Goal: Information Seeking & Learning: Check status

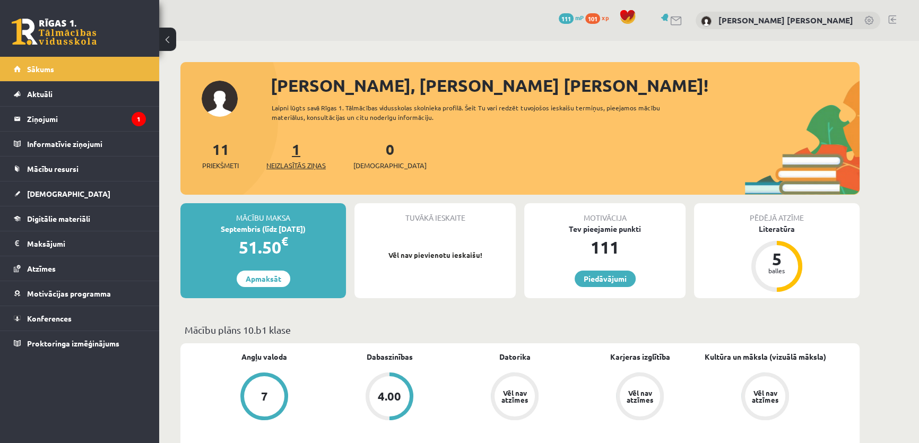
click at [292, 163] on span "Neizlasītās ziņas" at bounding box center [295, 165] width 59 height 11
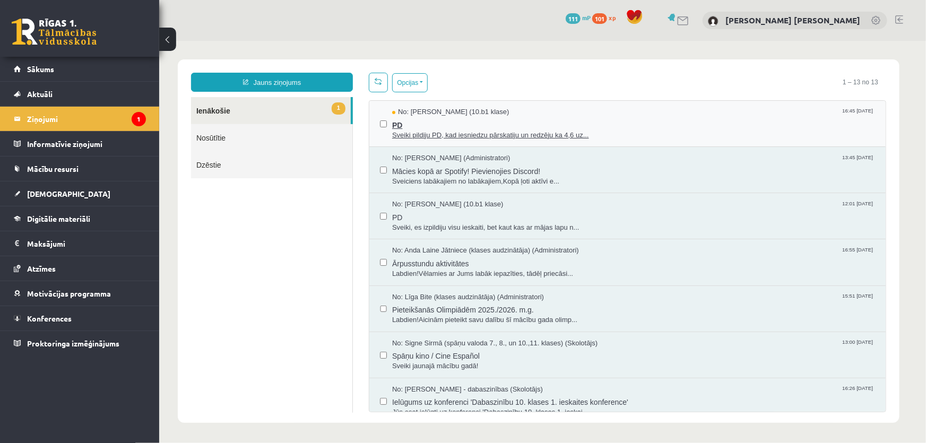
click at [464, 133] on span "Sveiki pildiju PD, kad iesniedzu pārskatiju un redzēju ka 4,6 uz..." at bounding box center [633, 135] width 483 height 10
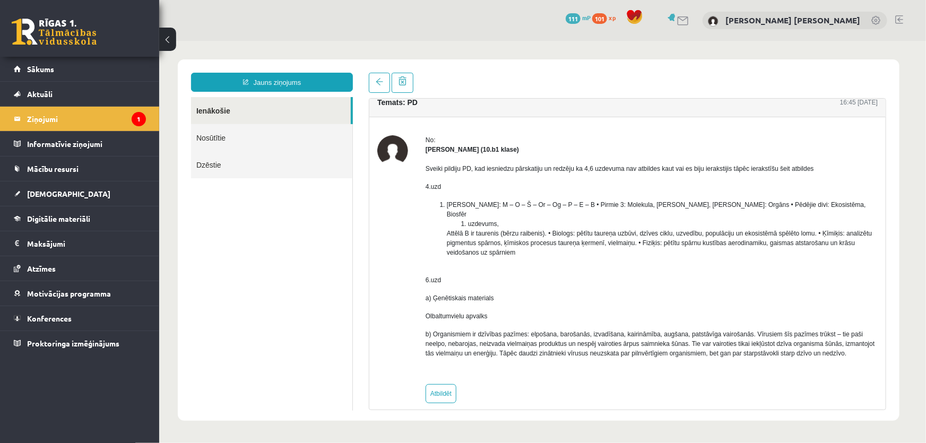
scroll to position [12, 0]
click at [102, 74] on link "Sākums" at bounding box center [80, 69] width 132 height 24
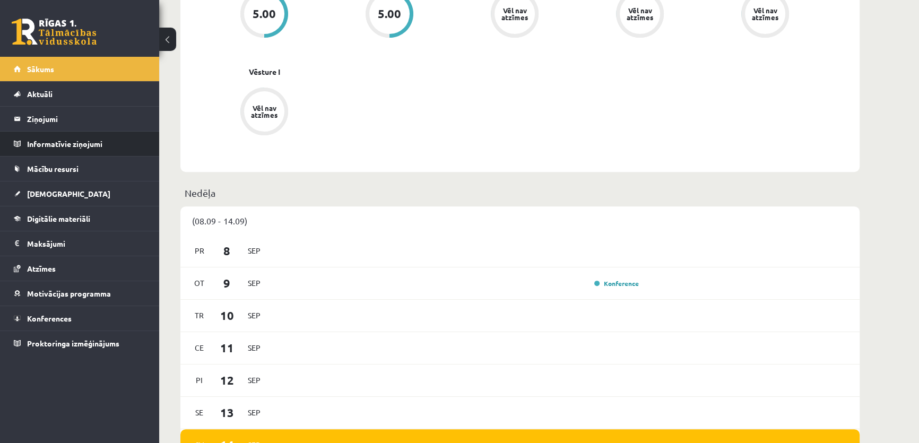
scroll to position [434, 0]
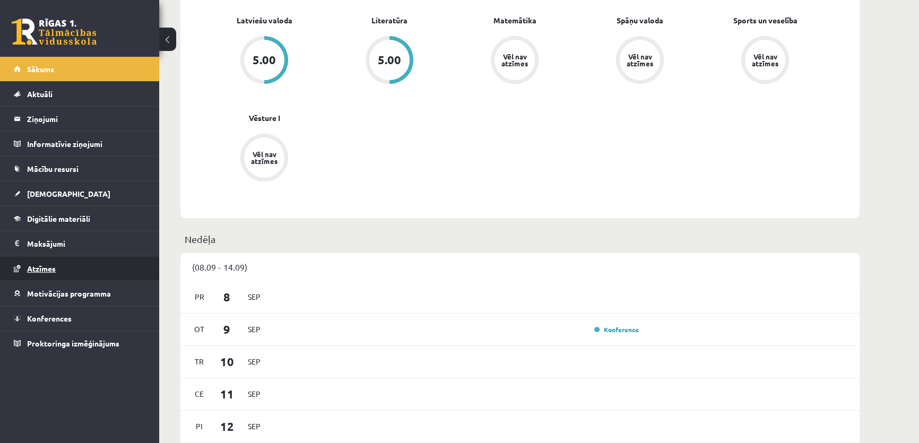
click at [50, 270] on span "Atzīmes" at bounding box center [41, 269] width 29 height 10
